Goal: Task Accomplishment & Management: Complete application form

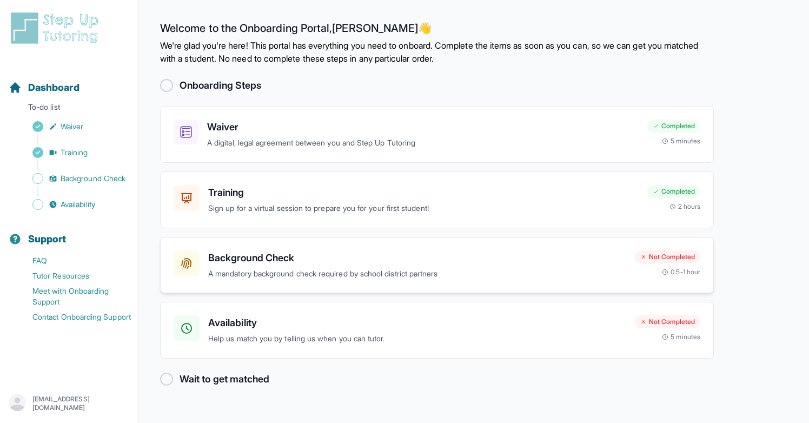
click at [487, 255] on h3 "Background Check" at bounding box center [417, 257] width 418 height 15
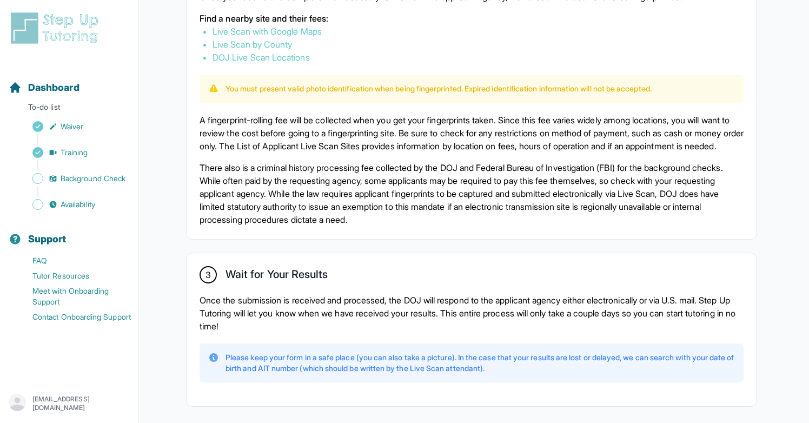
scroll to position [743, 0]
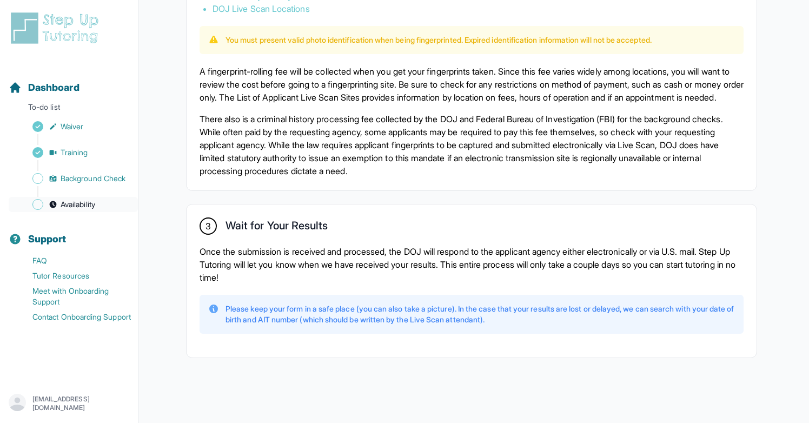
click at [109, 204] on link "Availability" at bounding box center [73, 204] width 129 height 15
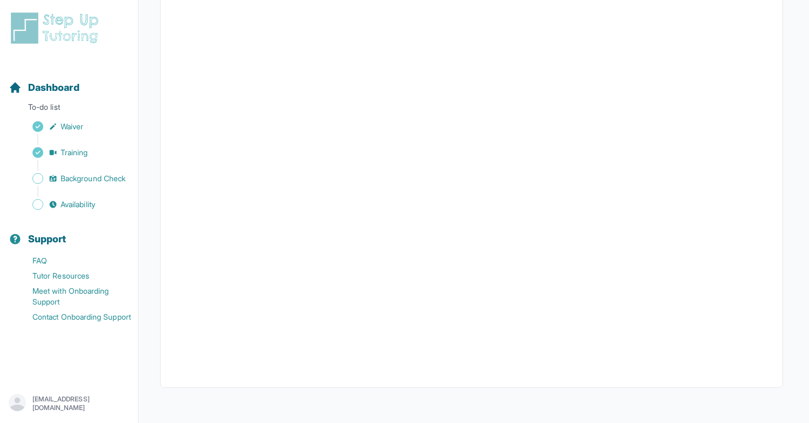
scroll to position [205, 0]
click at [95, 125] on link "Waiver" at bounding box center [73, 126] width 129 height 15
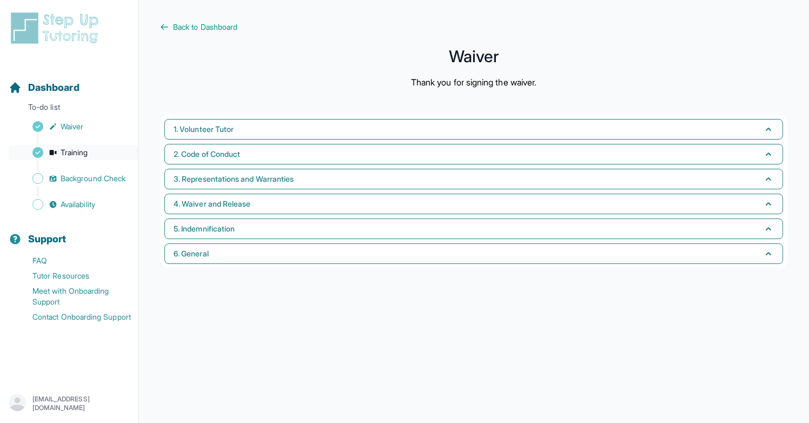
click at [111, 146] on link "Training" at bounding box center [73, 152] width 129 height 15
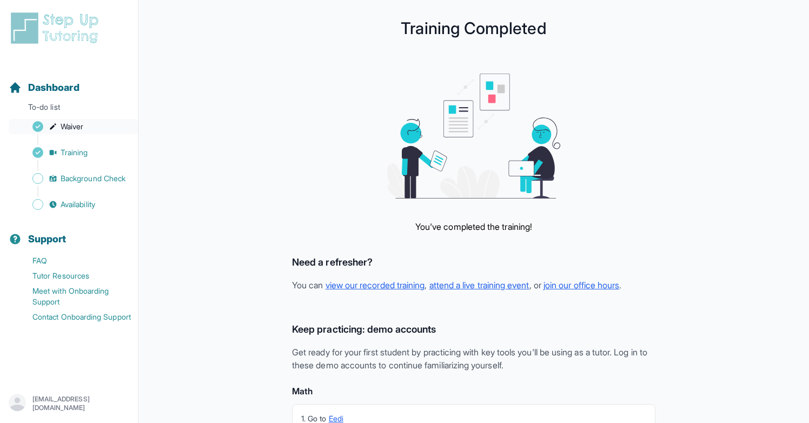
click at [104, 126] on link "Waiver" at bounding box center [73, 126] width 129 height 15
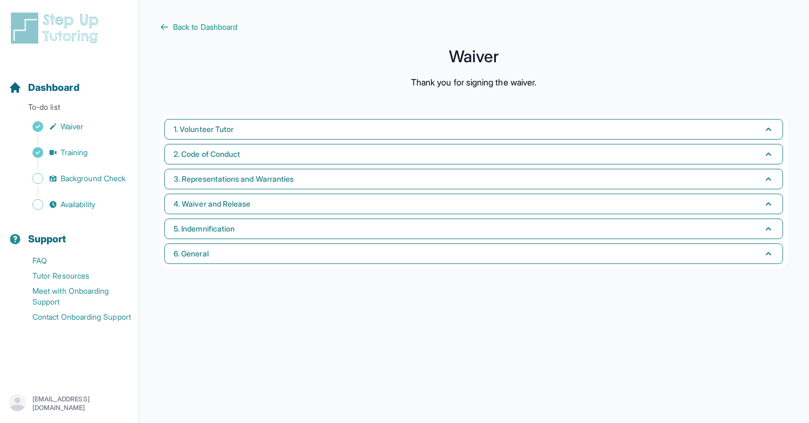
click at [102, 142] on div "Sidebar" at bounding box center [71, 139] width 125 height 11
click at [102, 149] on link "Training" at bounding box center [73, 152] width 129 height 15
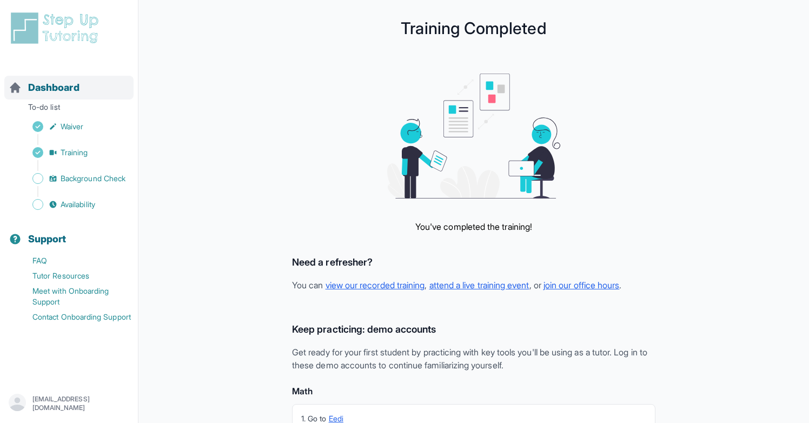
click at [99, 85] on div "Dashboard" at bounding box center [68, 88] width 129 height 24
click at [63, 91] on span "Dashboard" at bounding box center [53, 87] width 51 height 15
